Goal: Information Seeking & Learning: Understand process/instructions

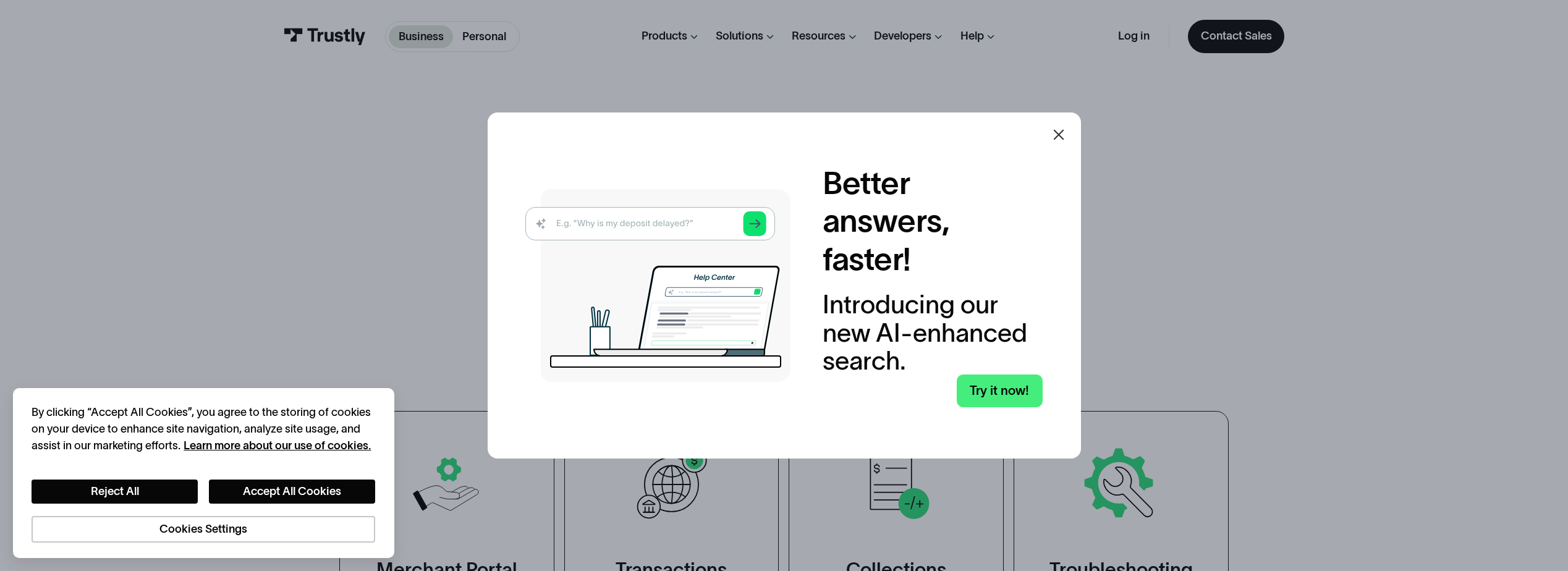
click at [679, 225] on img at bounding box center [658, 285] width 265 height 193
drag, startPoint x: 258, startPoint y: 489, endPoint x: 426, endPoint y: 345, distance: 221.3
click at [258, 488] on button "Accept All Cookies" at bounding box center [292, 491] width 166 height 24
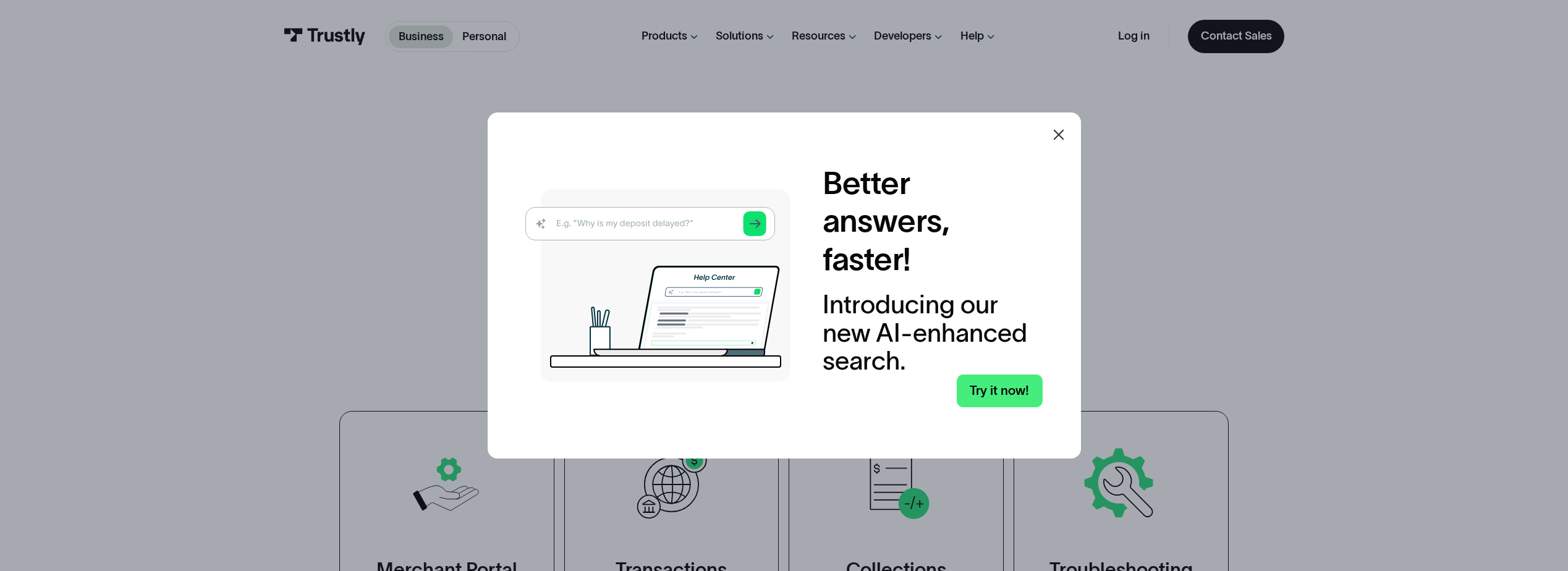
click at [678, 221] on img at bounding box center [658, 285] width 265 height 193
click at [991, 398] on link "Try it now!" at bounding box center [1000, 390] width 86 height 33
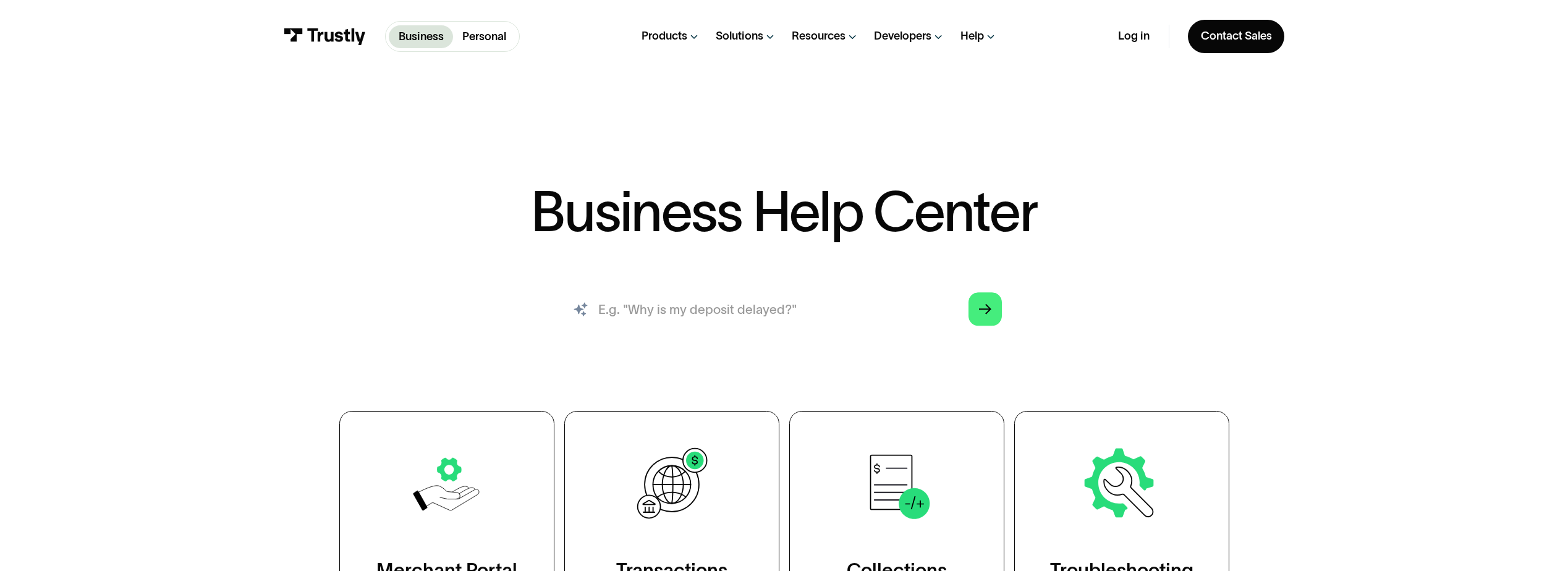
click at [872, 305] on input "search" at bounding box center [784, 309] width 461 height 51
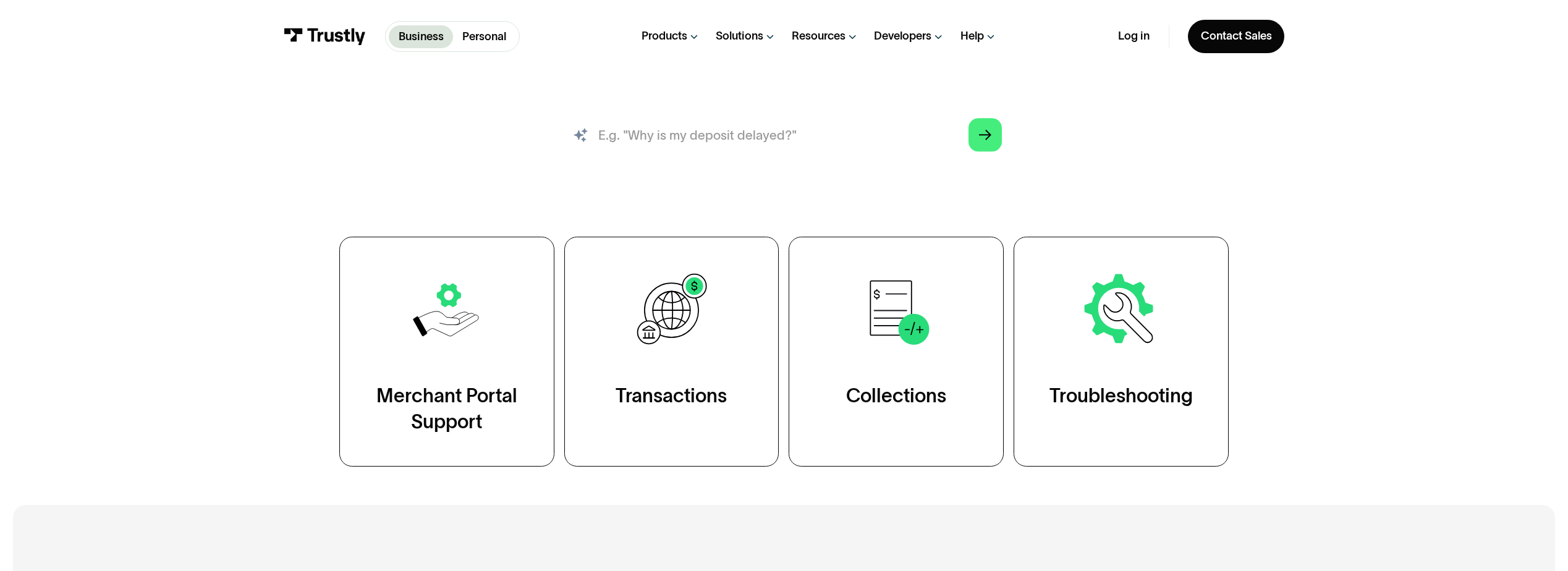
scroll to position [185, 0]
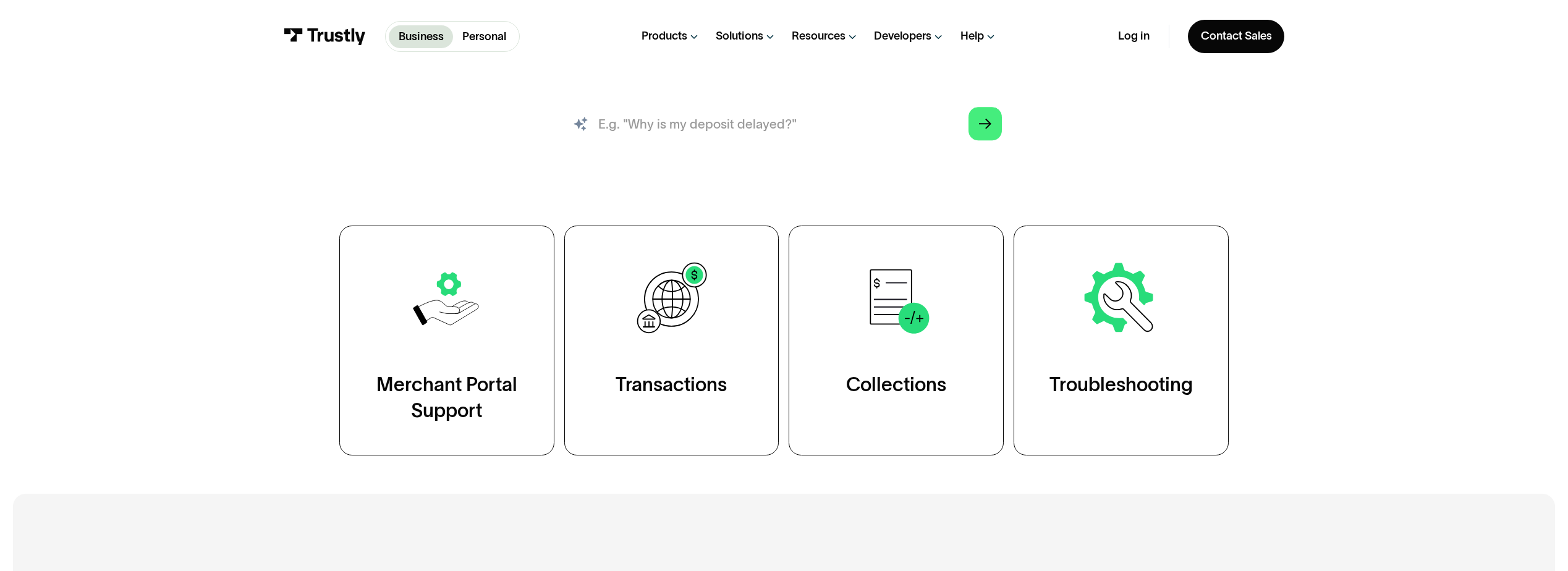
click at [847, 119] on input "search" at bounding box center [784, 123] width 461 height 51
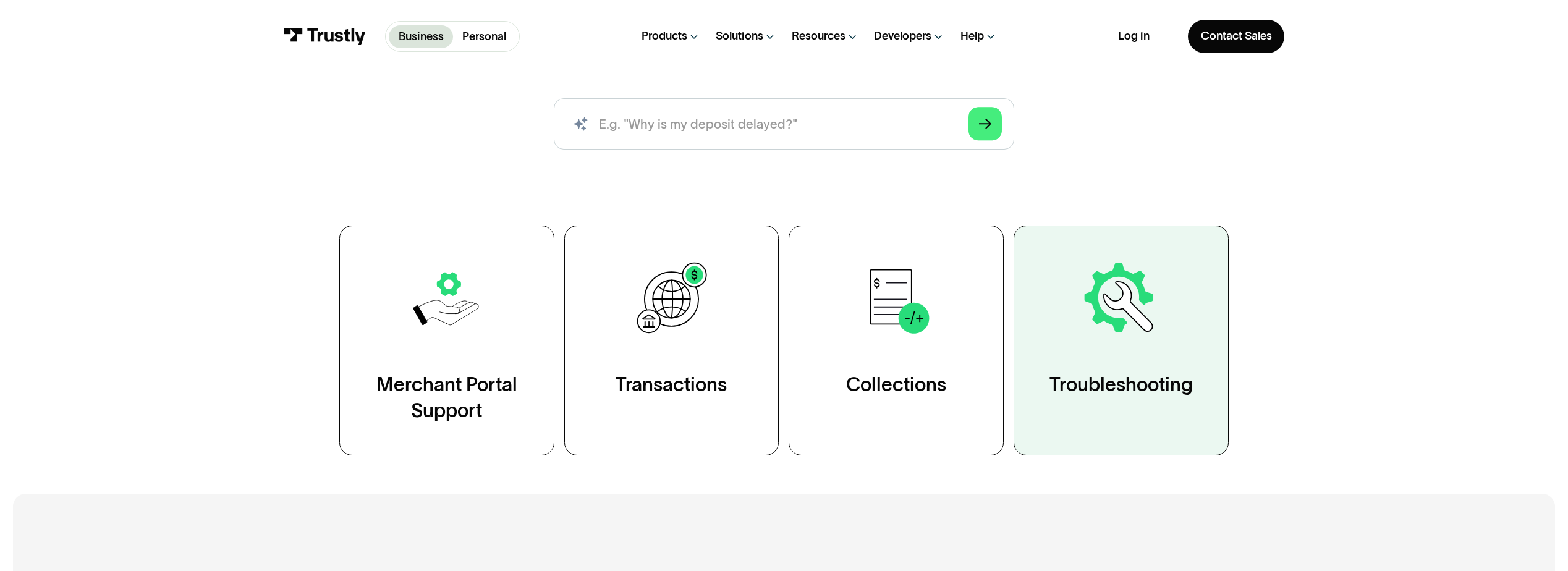
click at [1047, 333] on link "Troubleshooting" at bounding box center [1121, 341] width 215 height 230
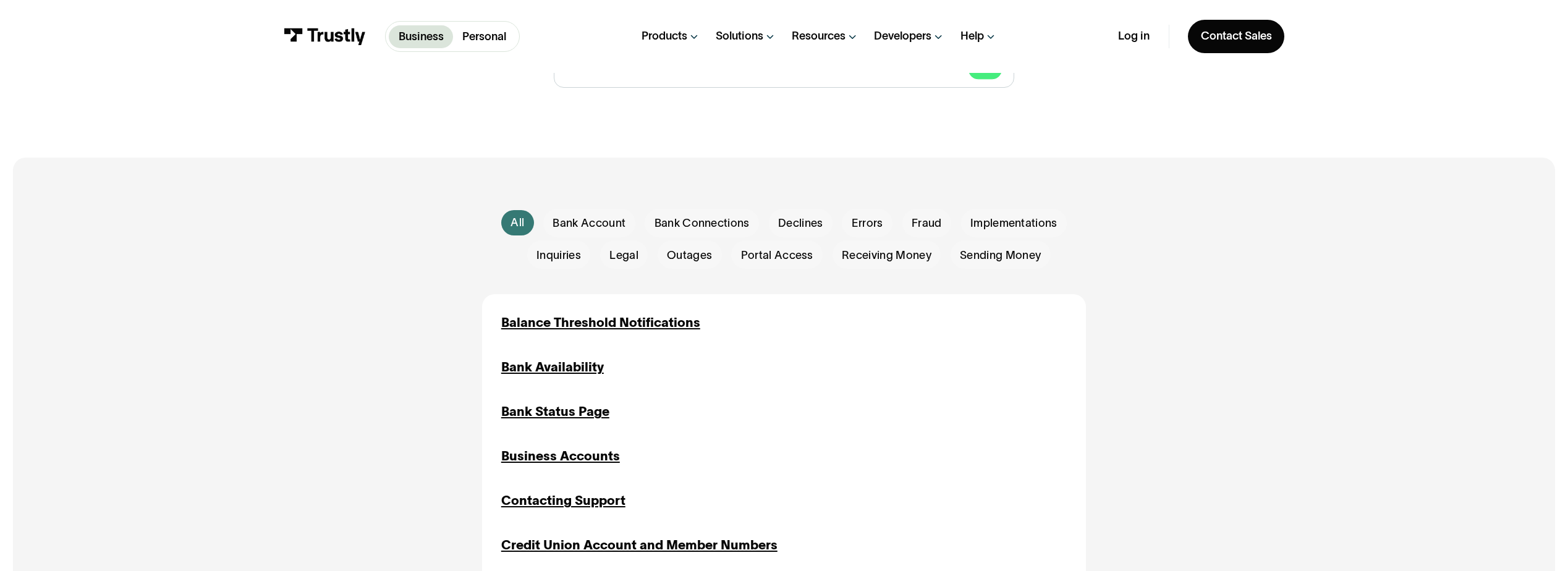
scroll to position [371, 0]
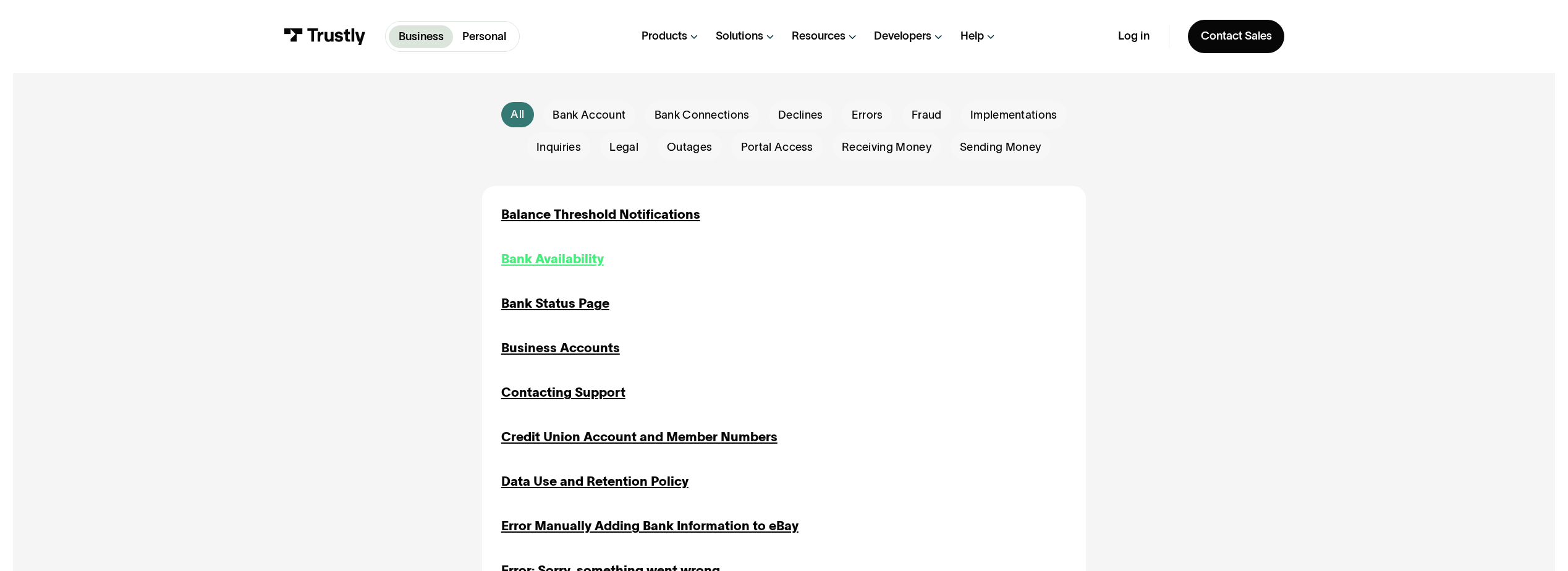
click at [597, 261] on div "Bank Availability" at bounding box center [552, 260] width 102 height 19
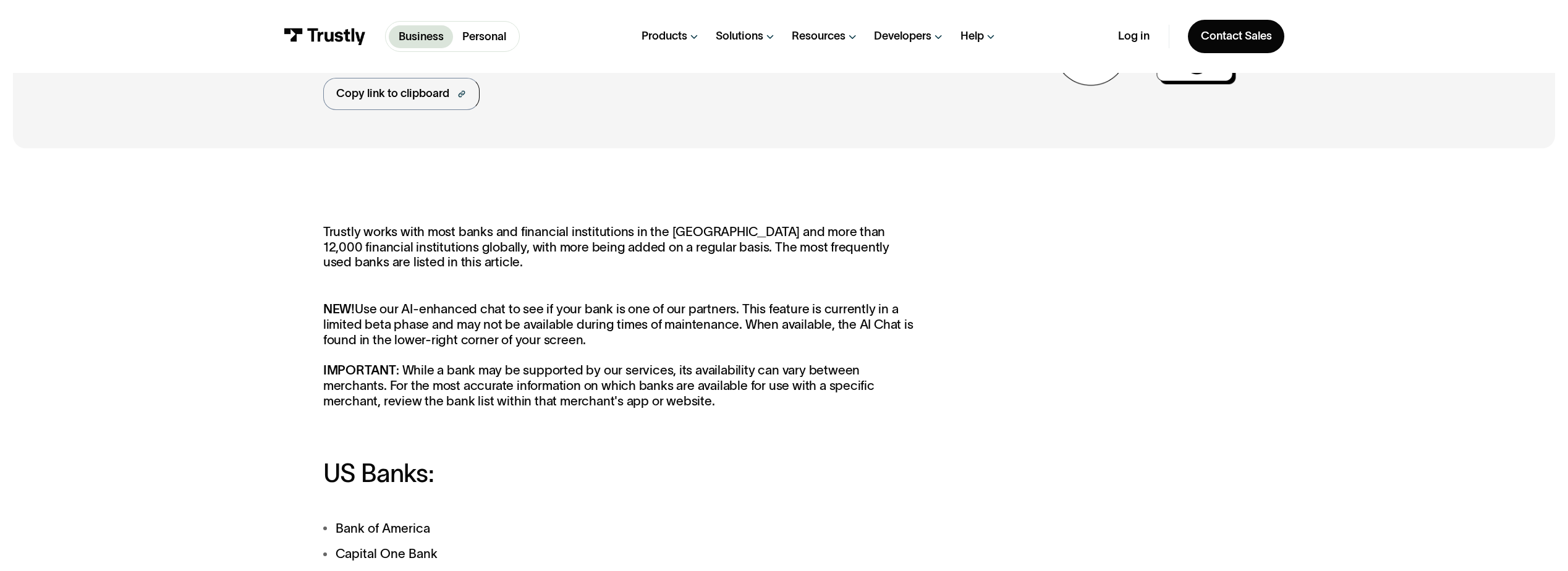
scroll to position [124, 0]
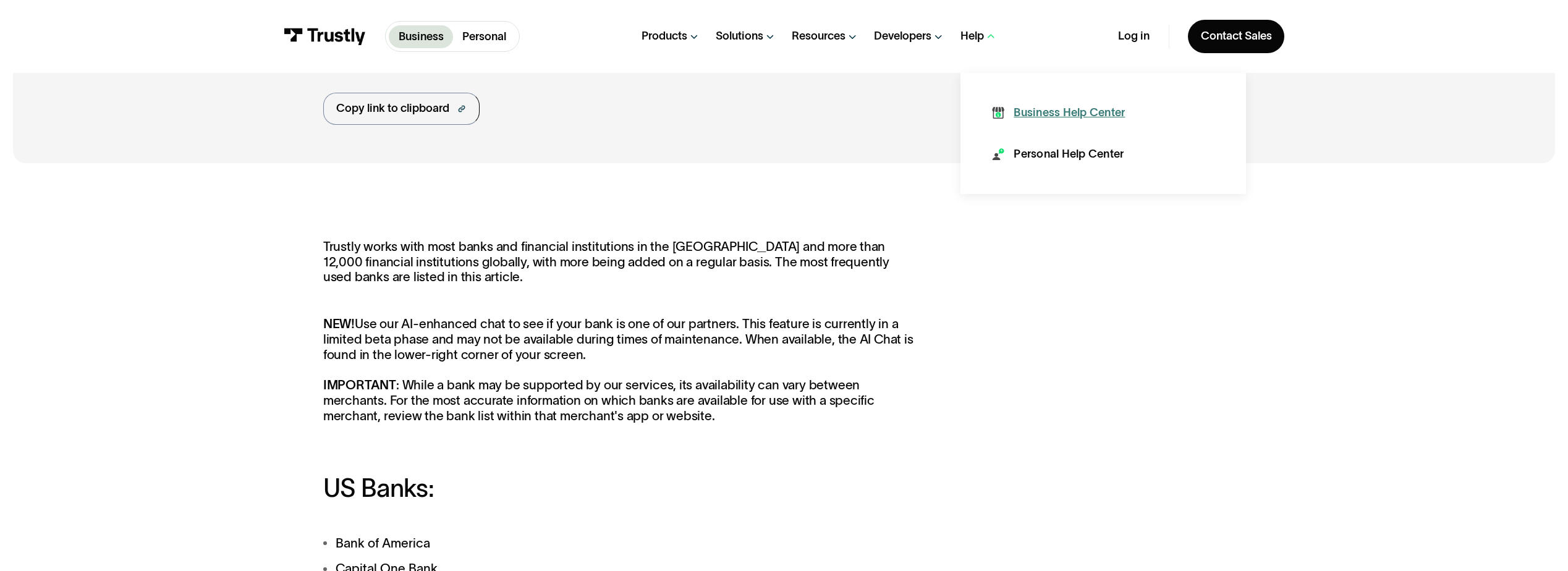
click at [1034, 108] on div "Business Help Center" at bounding box center [1069, 113] width 111 height 16
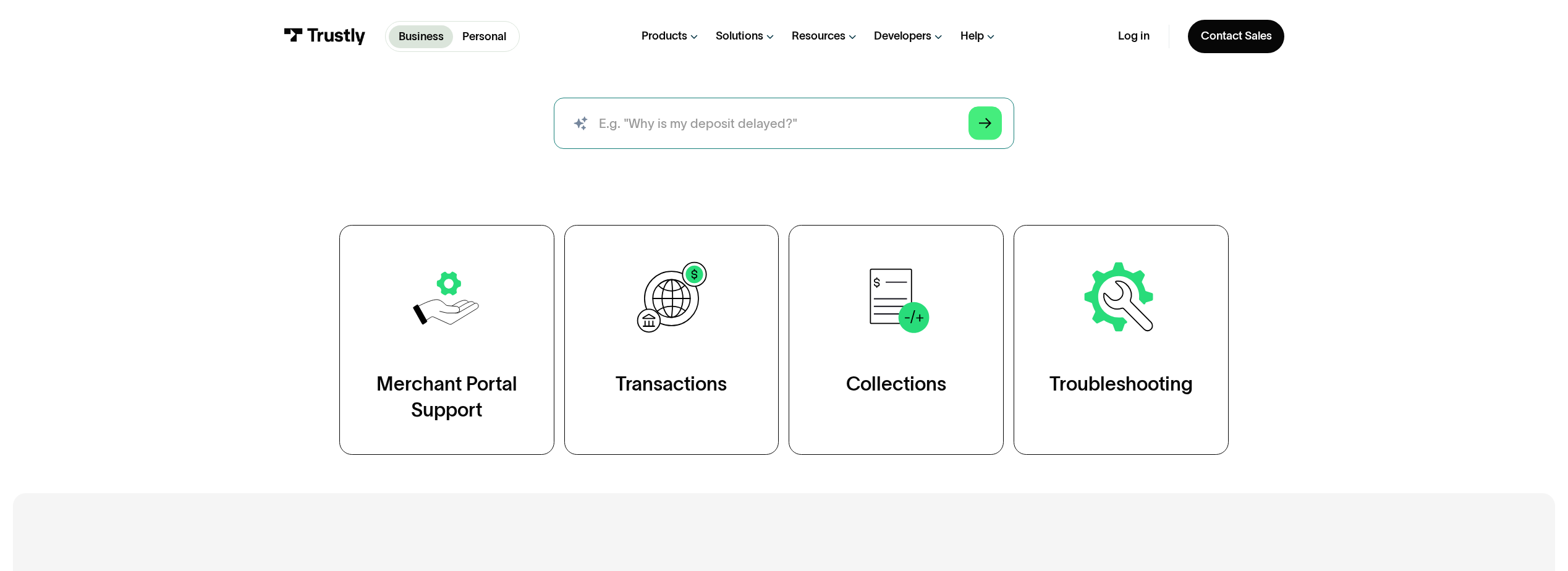
scroll to position [309, 0]
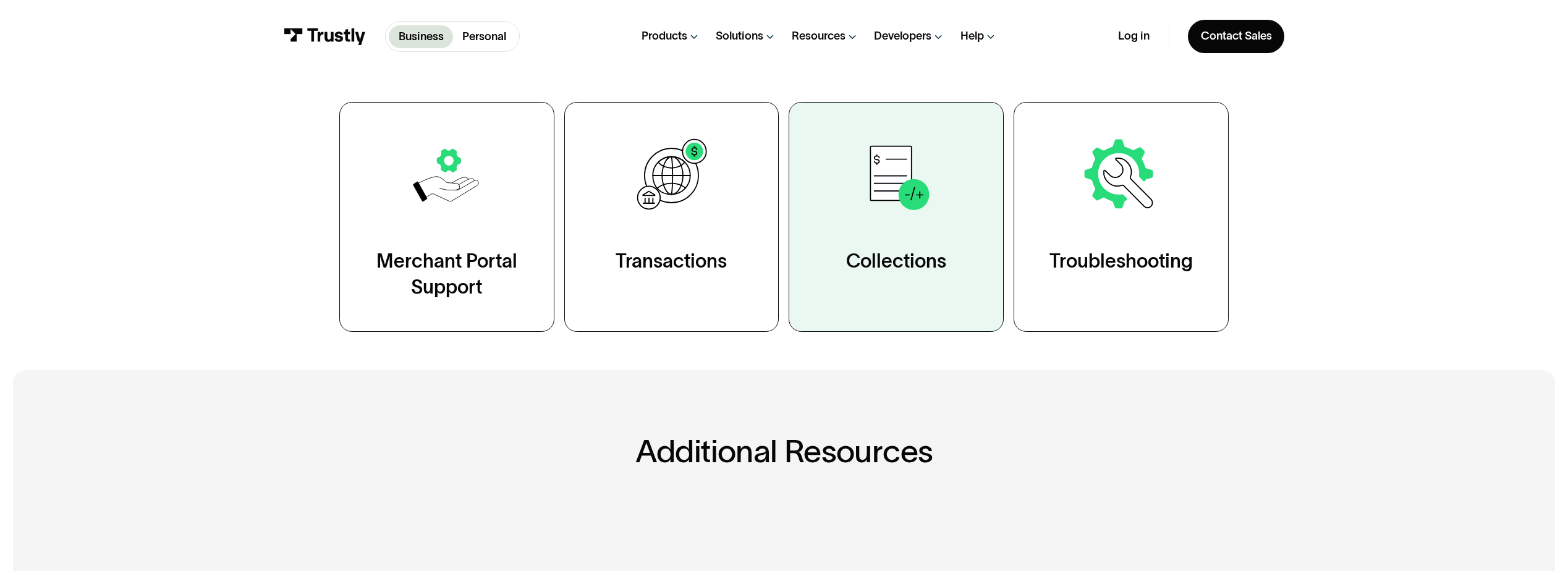
click at [903, 251] on div "Collections" at bounding box center [896, 261] width 100 height 26
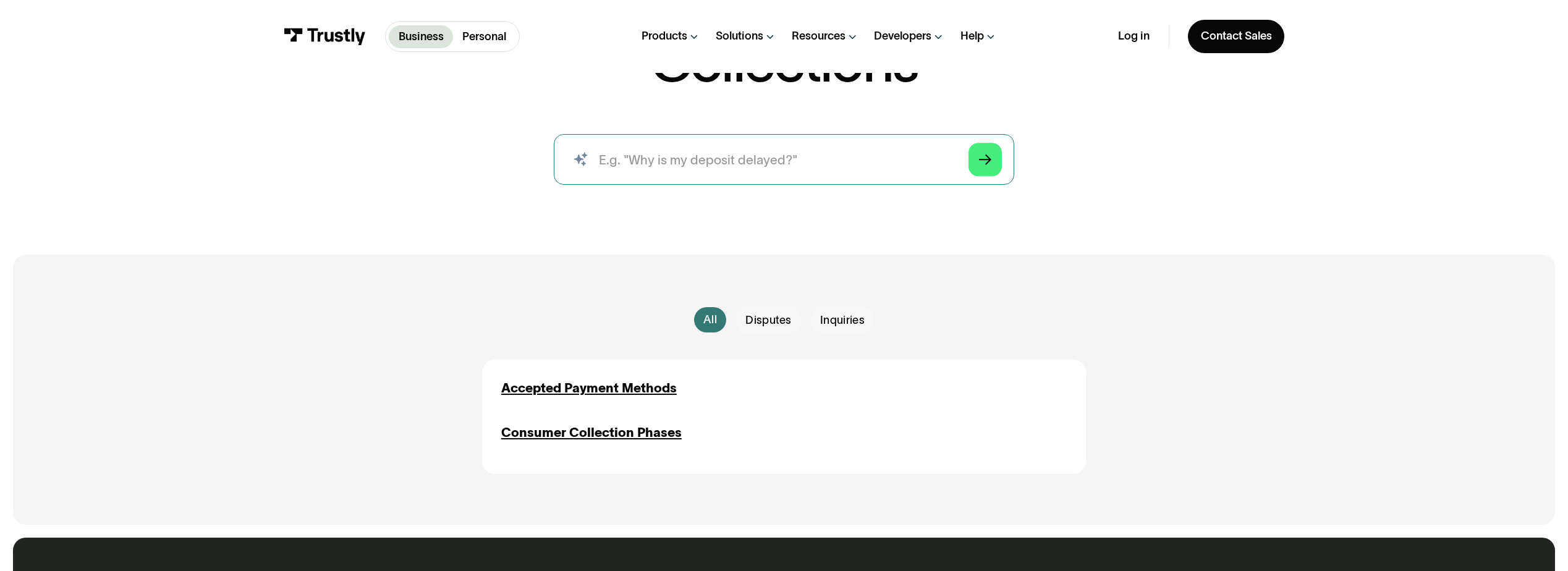
scroll to position [371, 0]
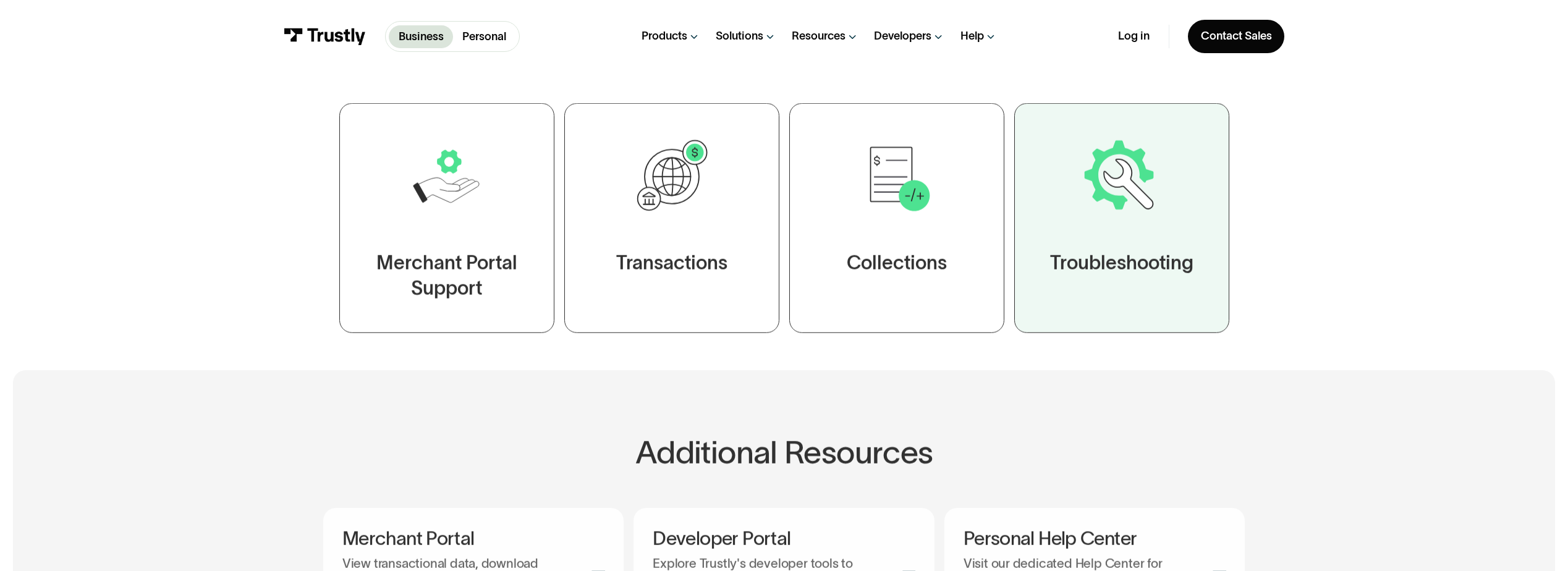
click at [1117, 208] on img at bounding box center [1122, 177] width 83 height 83
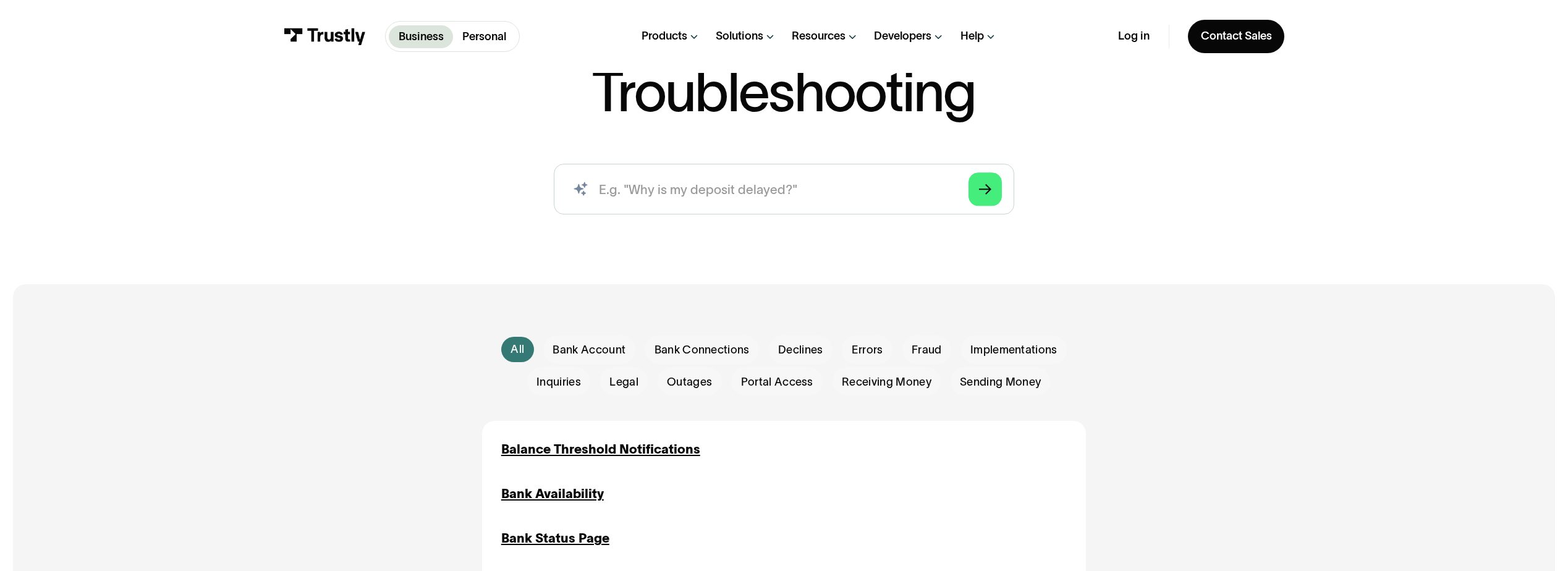
scroll to position [309, 0]
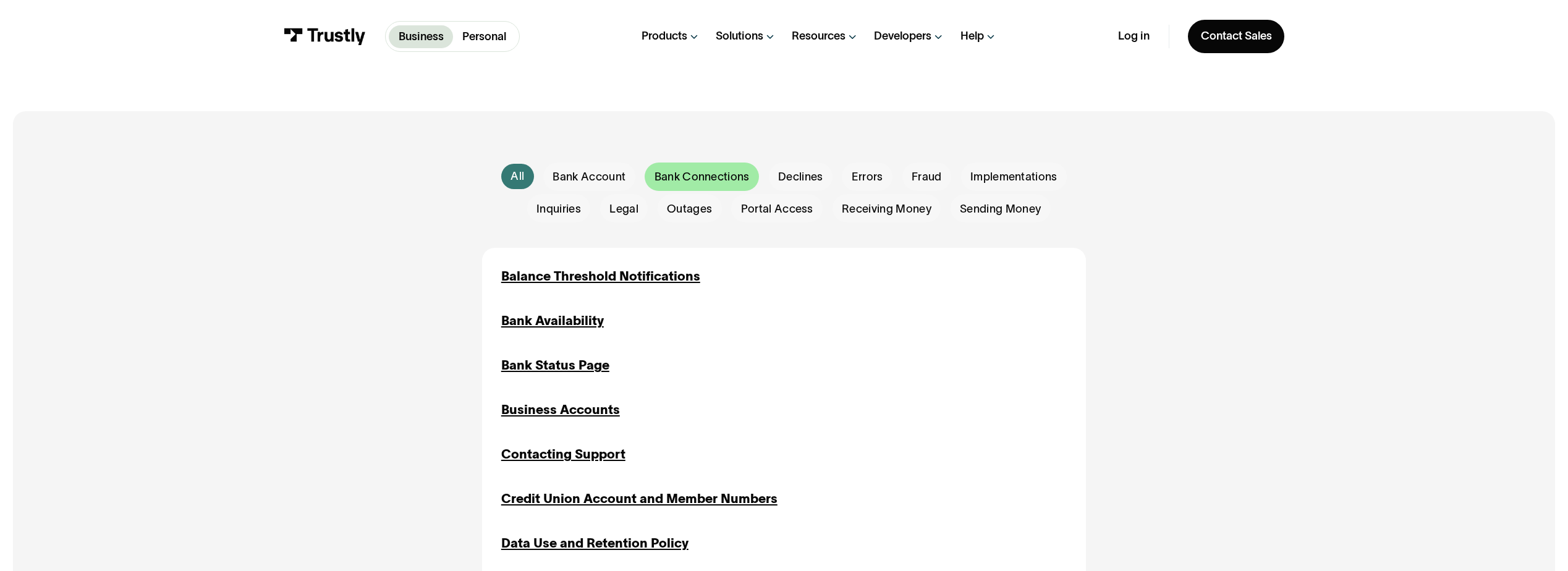
click at [731, 190] on div "Email Form" at bounding box center [701, 176] width 114 height 28
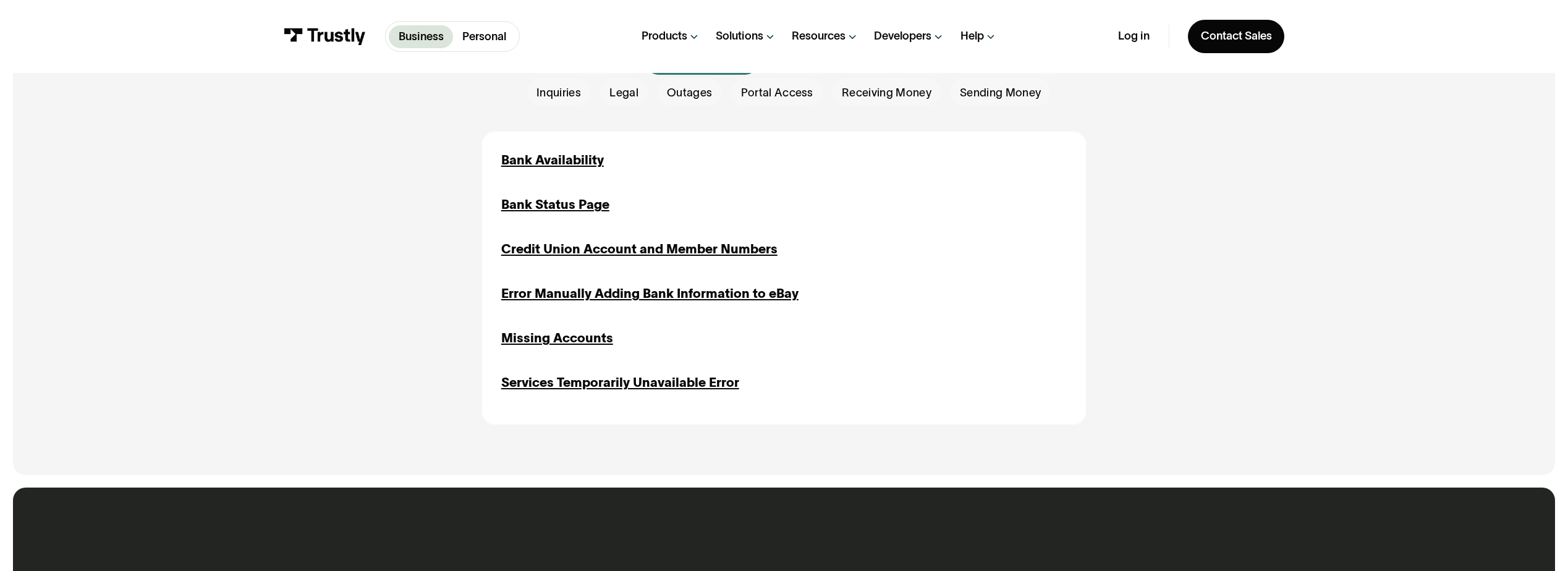
scroll to position [433, 0]
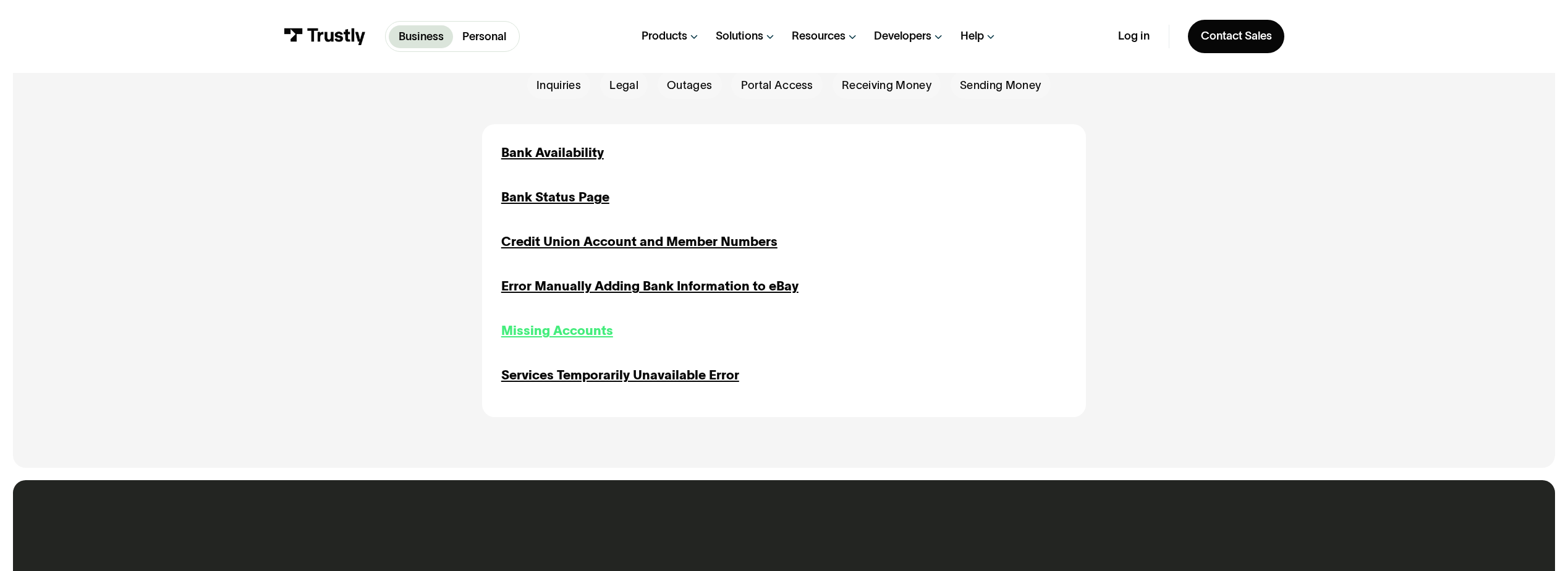
click at [606, 338] on div "Missing Accounts" at bounding box center [557, 331] width 112 height 19
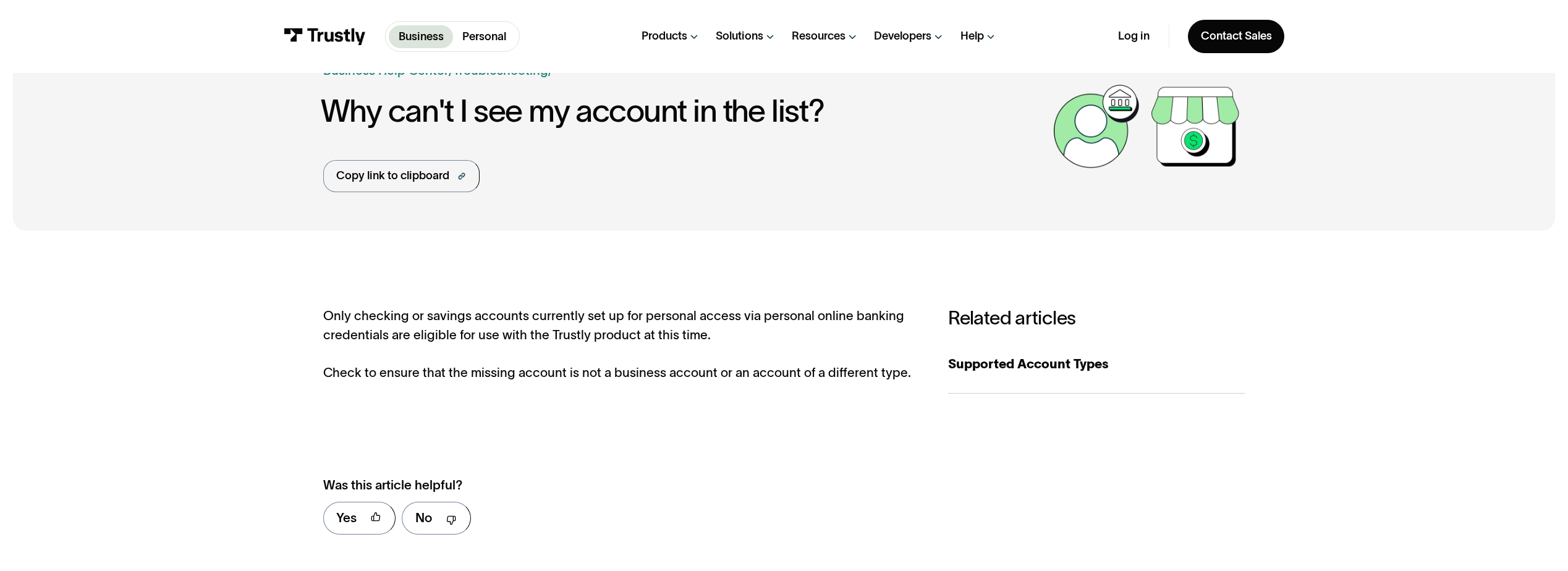
scroll to position [124, 0]
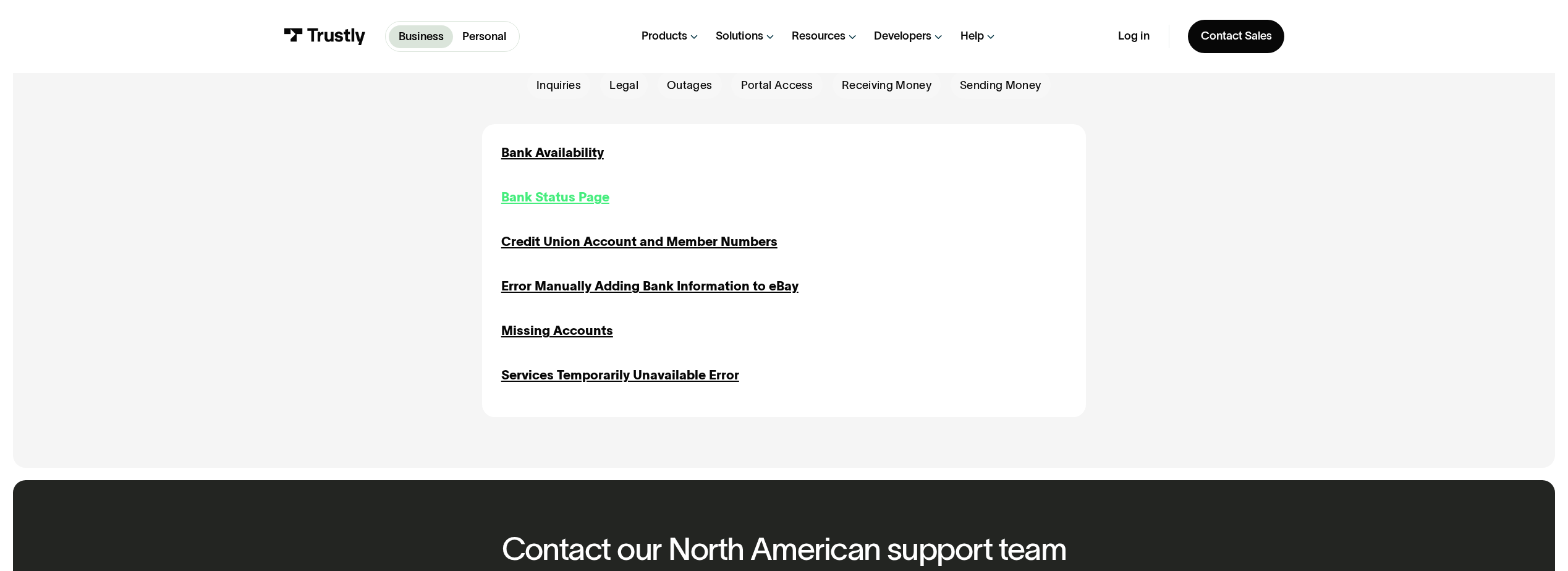
click at [589, 206] on div "Bank Status Page" at bounding box center [555, 197] width 108 height 19
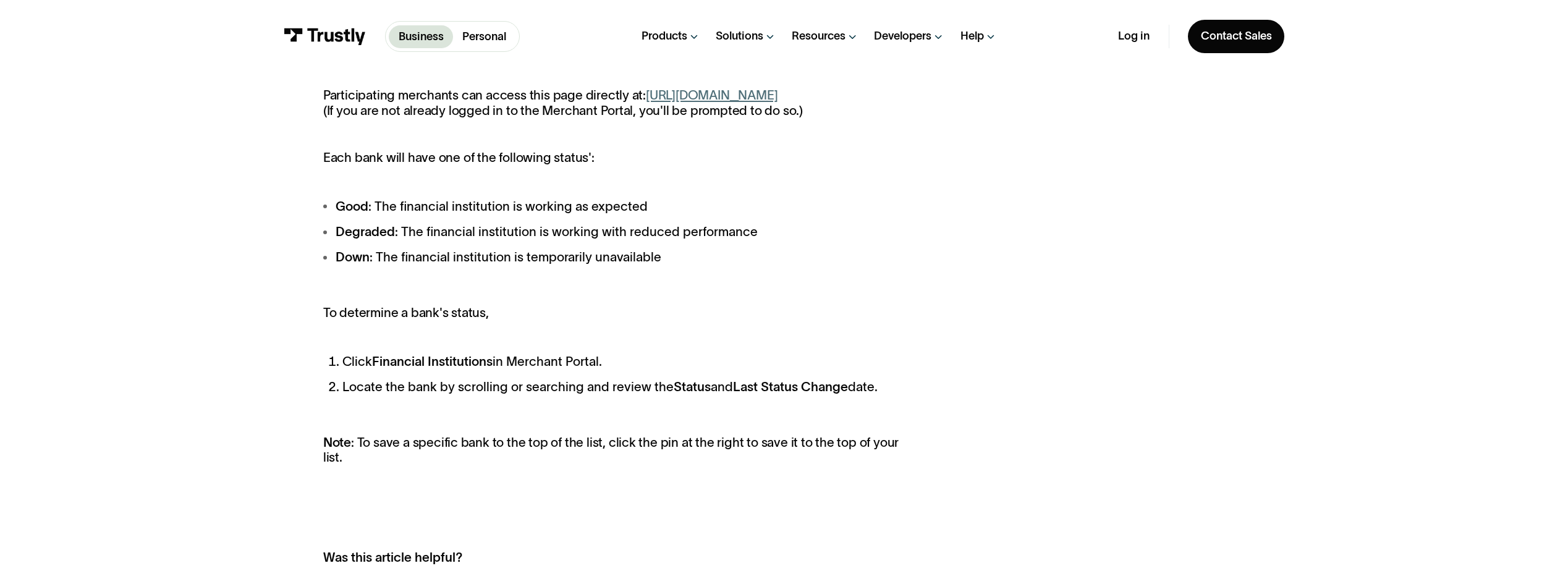
scroll to position [494, 0]
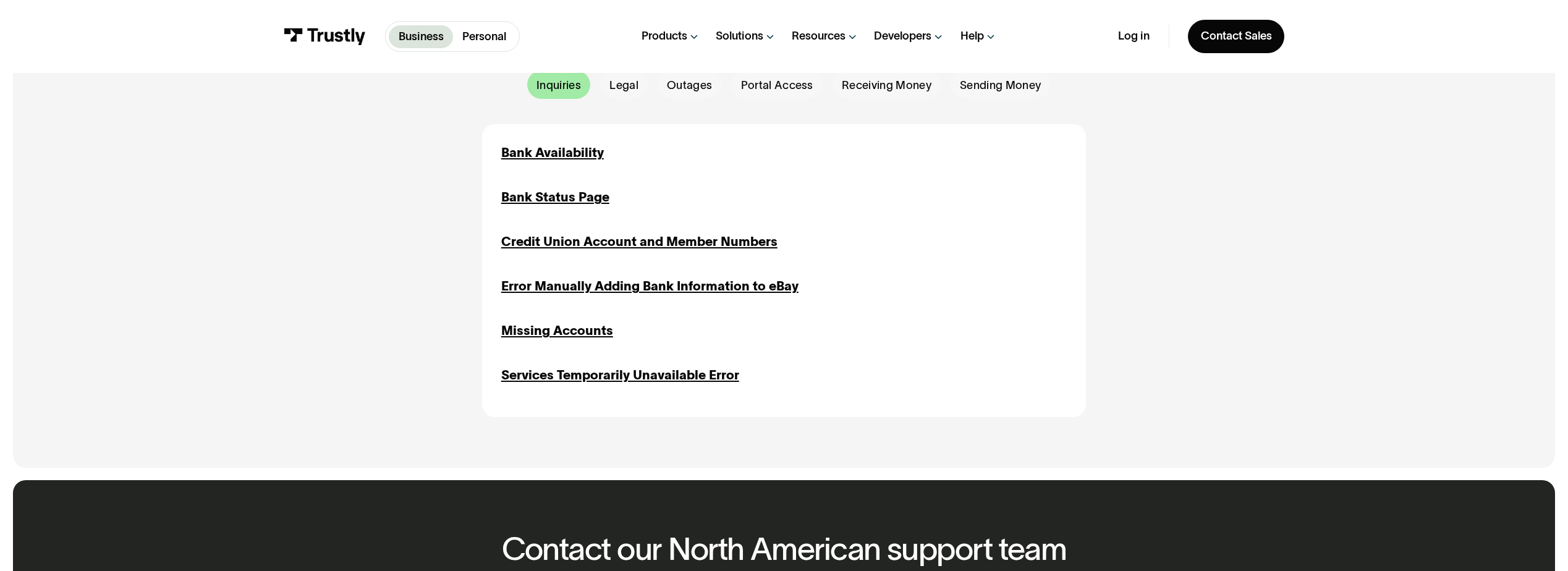
click at [586, 88] on div "Email Form" at bounding box center [559, 84] width 64 height 28
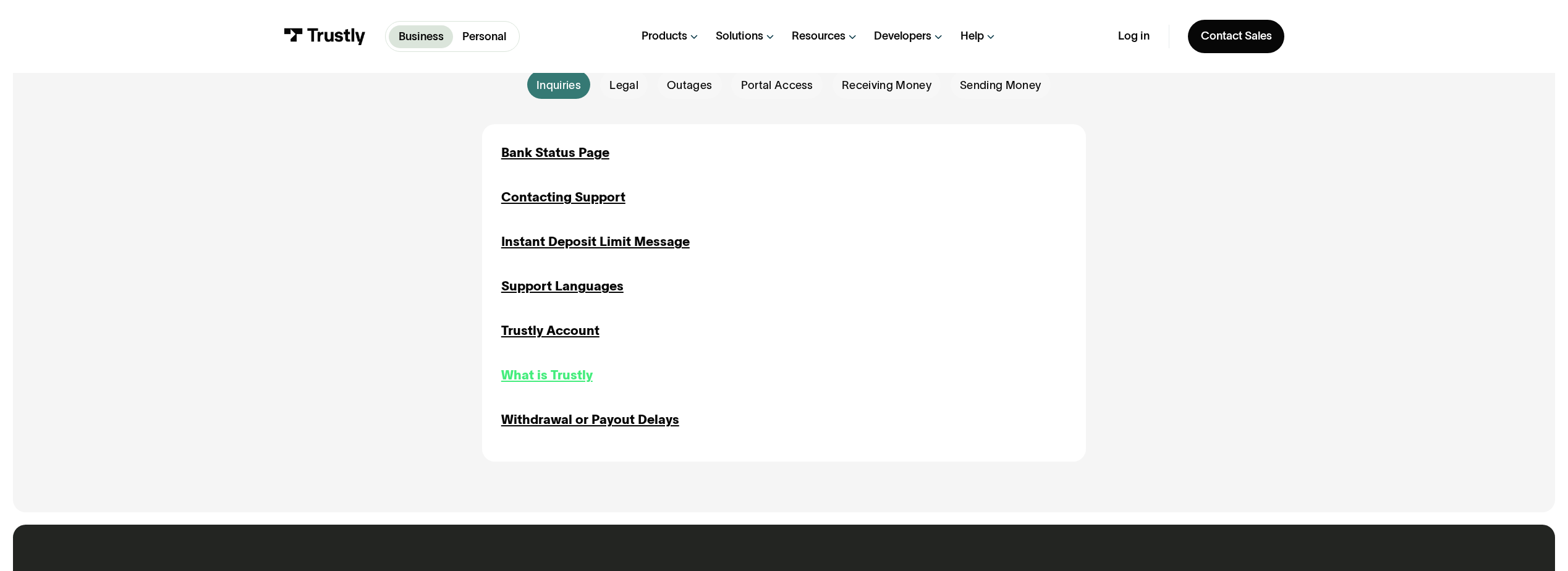
click at [522, 383] on div "What is Trustly" at bounding box center [547, 376] width 91 height 19
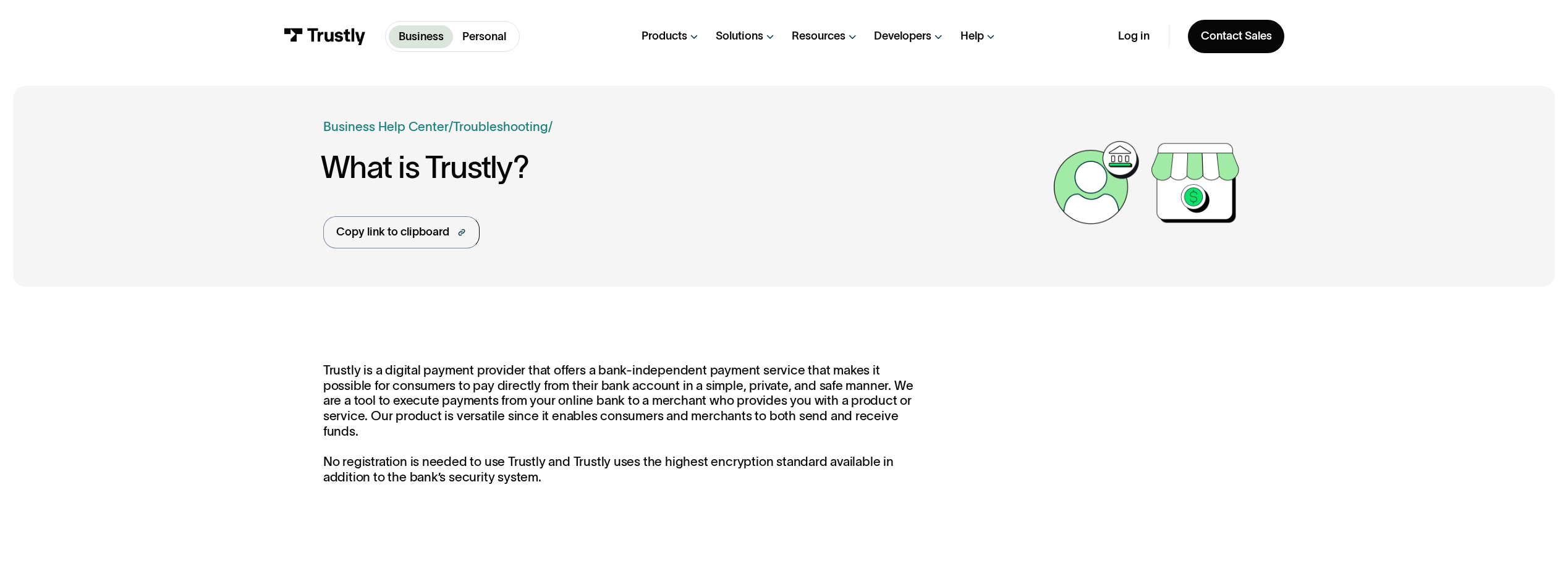
click at [489, 110] on div "Business Help Center Personal Help Center / Personal Business Troubleshooting P…" at bounding box center [784, 186] width 921 height 201
click at [485, 120] on link "Troubleshooting" at bounding box center [501, 126] width 96 height 15
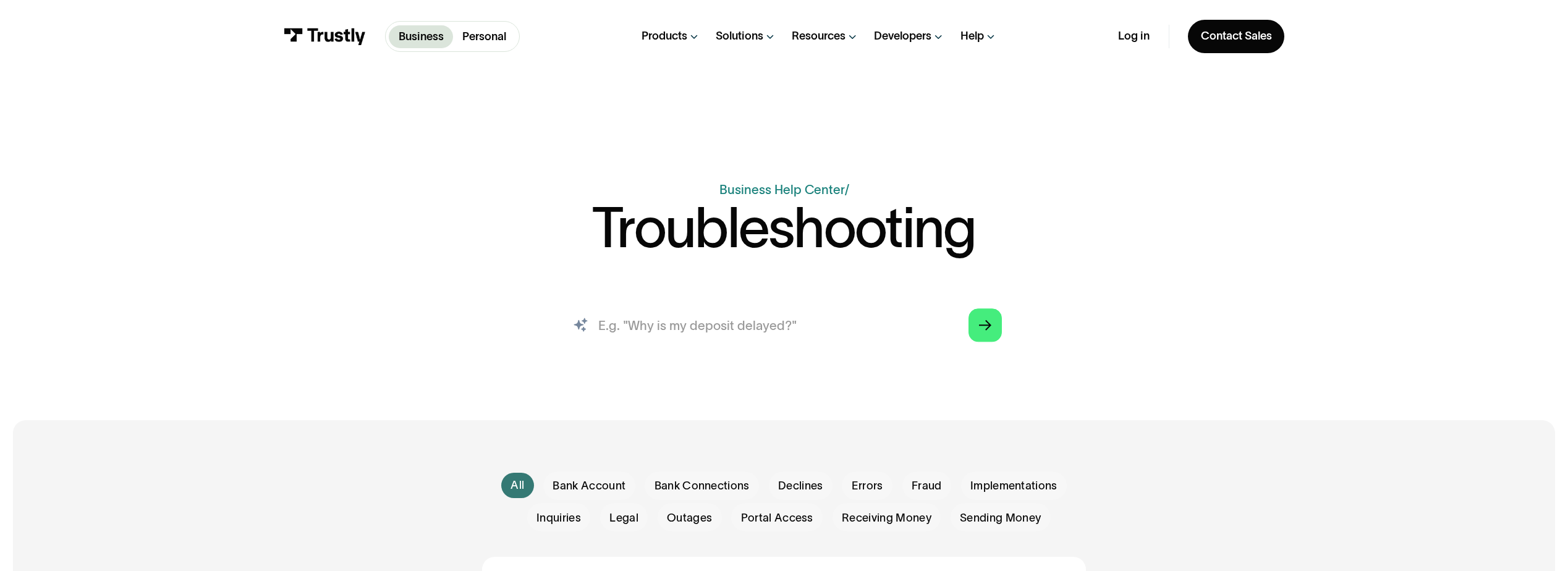
click at [782, 345] on input "search" at bounding box center [784, 325] width 461 height 51
click at [989, 327] on polygon "Search" at bounding box center [985, 325] width 13 height 10
click at [770, 325] on input "plaid" at bounding box center [784, 325] width 461 height 51
click at [983, 328] on icon "Arrow Right" at bounding box center [985, 326] width 13 height 14
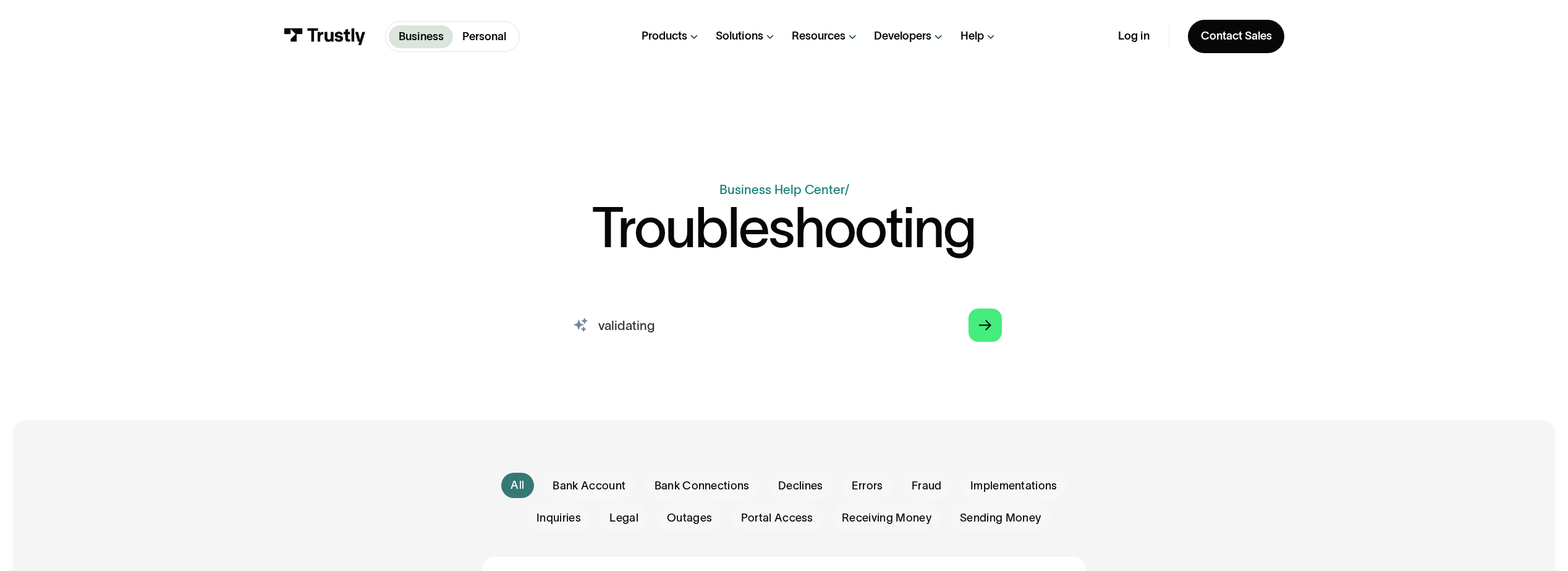
click at [928, 331] on input "validating" at bounding box center [784, 325] width 461 height 51
type input "connection"
click at [989, 312] on link "Arrow Right" at bounding box center [984, 325] width 33 height 33
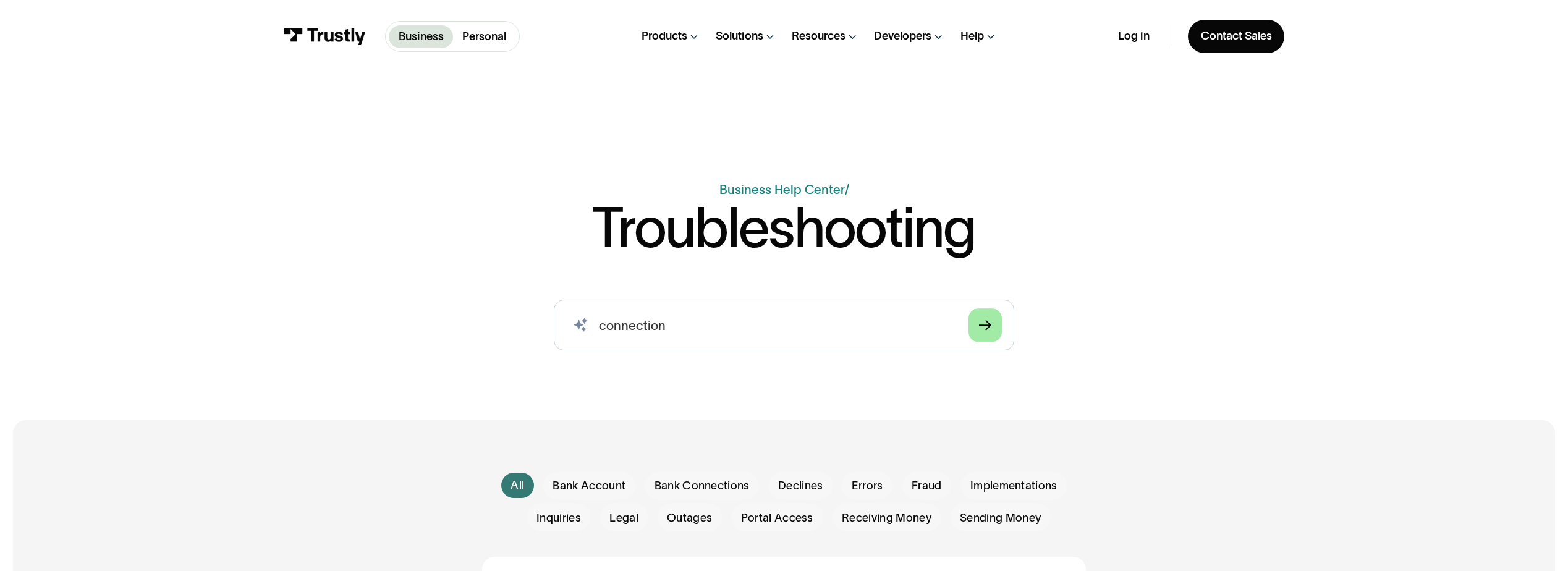
click at [989, 321] on icon "Arrow Right" at bounding box center [985, 326] width 13 height 14
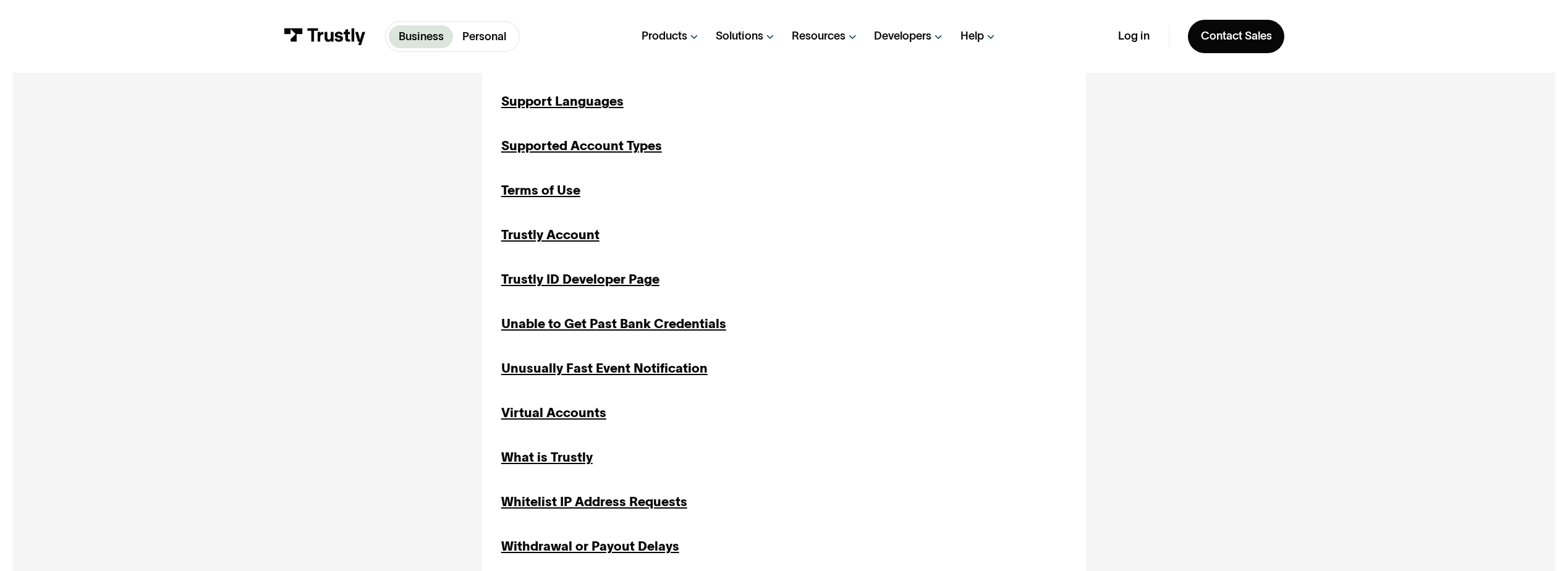
scroll to position [1606, 0]
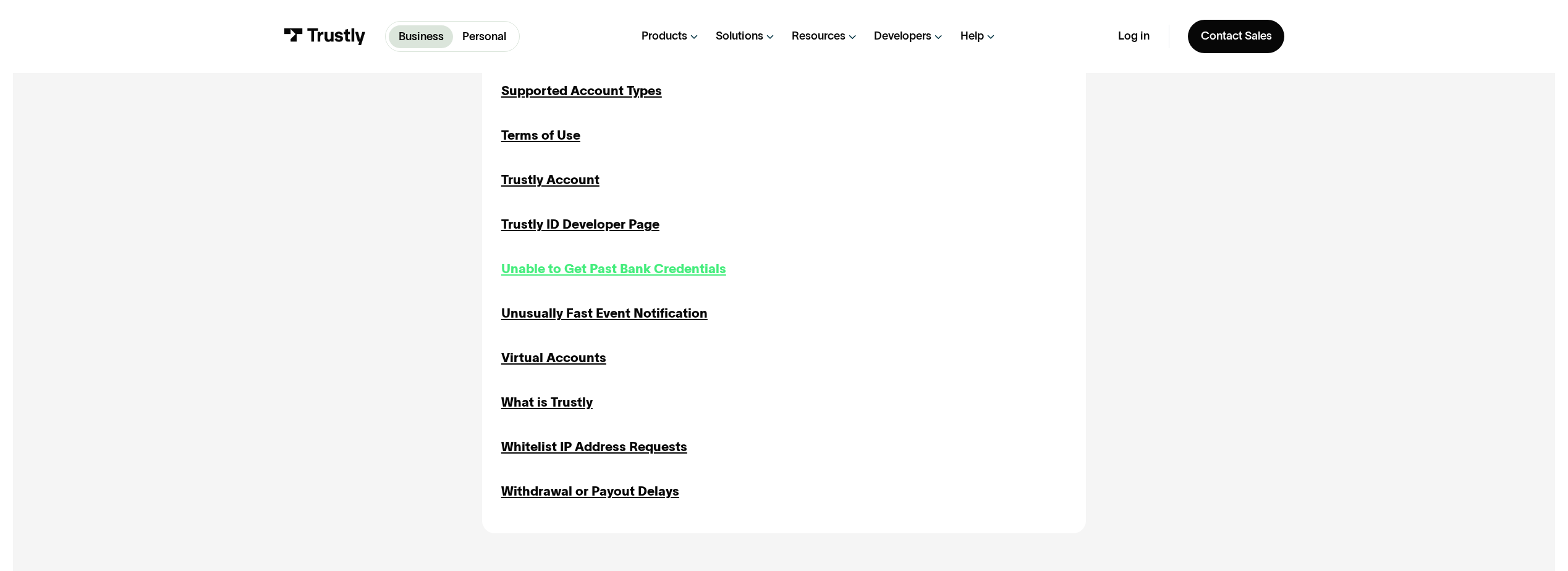
click at [521, 273] on div "Unable to Get Past Bank Credentials" at bounding box center [613, 269] width 225 height 19
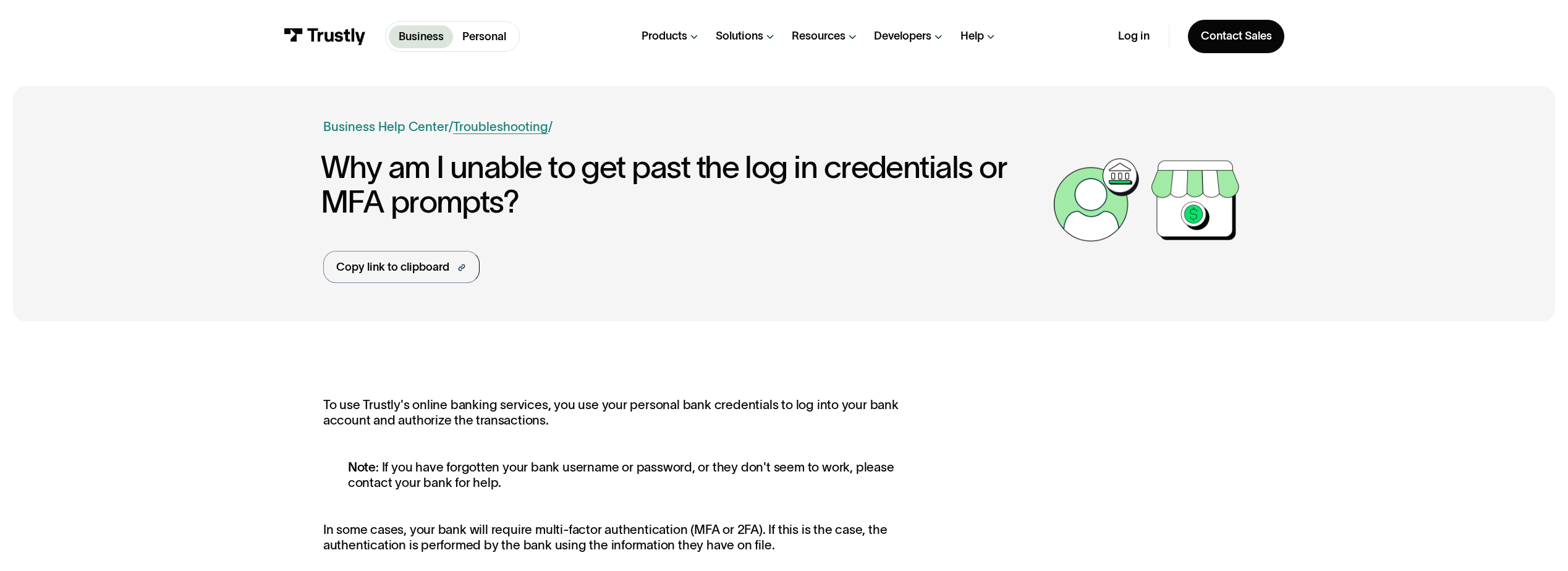
click at [470, 128] on link "Troubleshooting" at bounding box center [501, 126] width 96 height 15
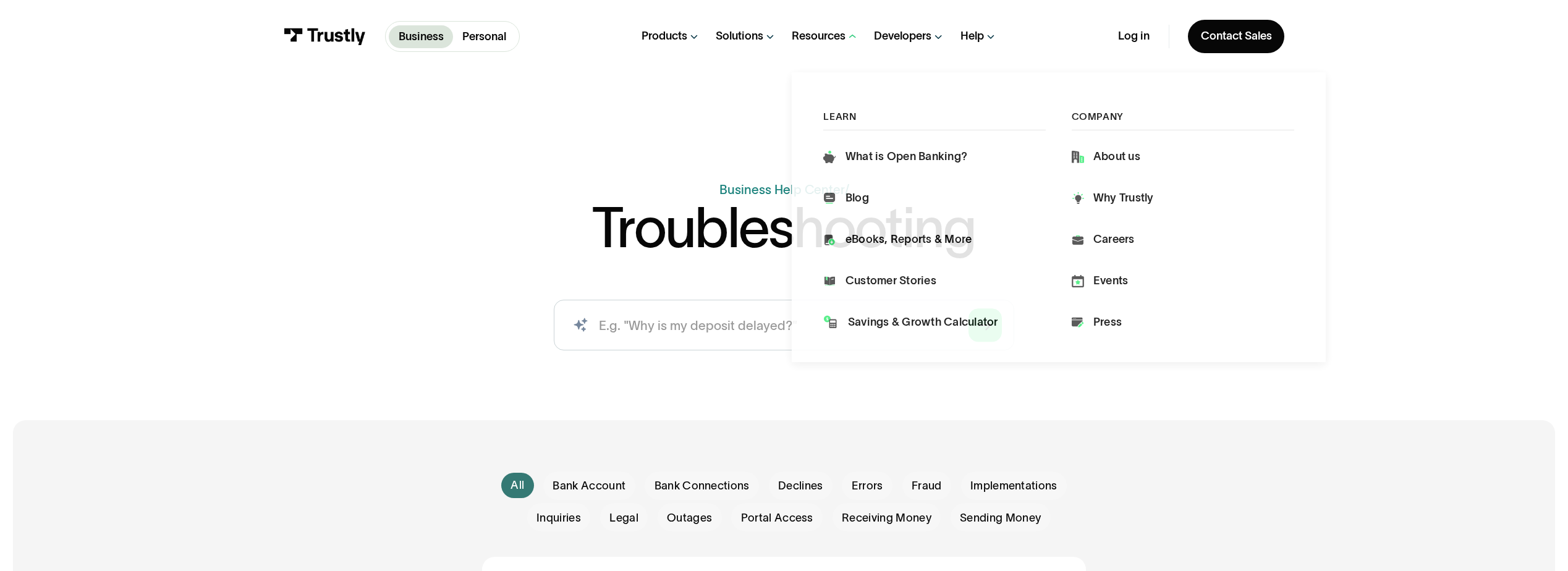
click at [850, 40] on icon at bounding box center [852, 36] width 12 height 10
